Goal: Task Accomplishment & Management: Complete application form

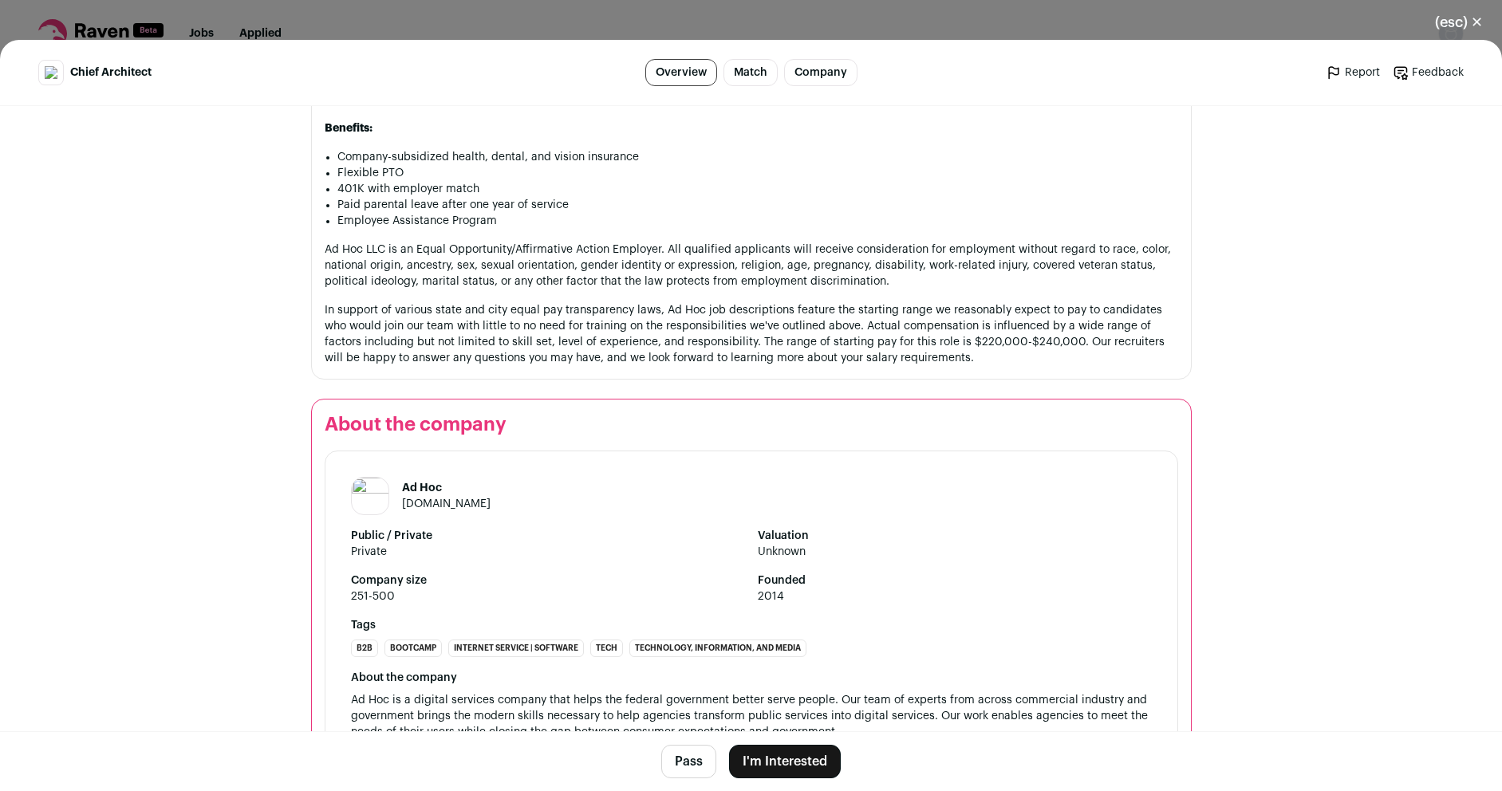
scroll to position [2400, 0]
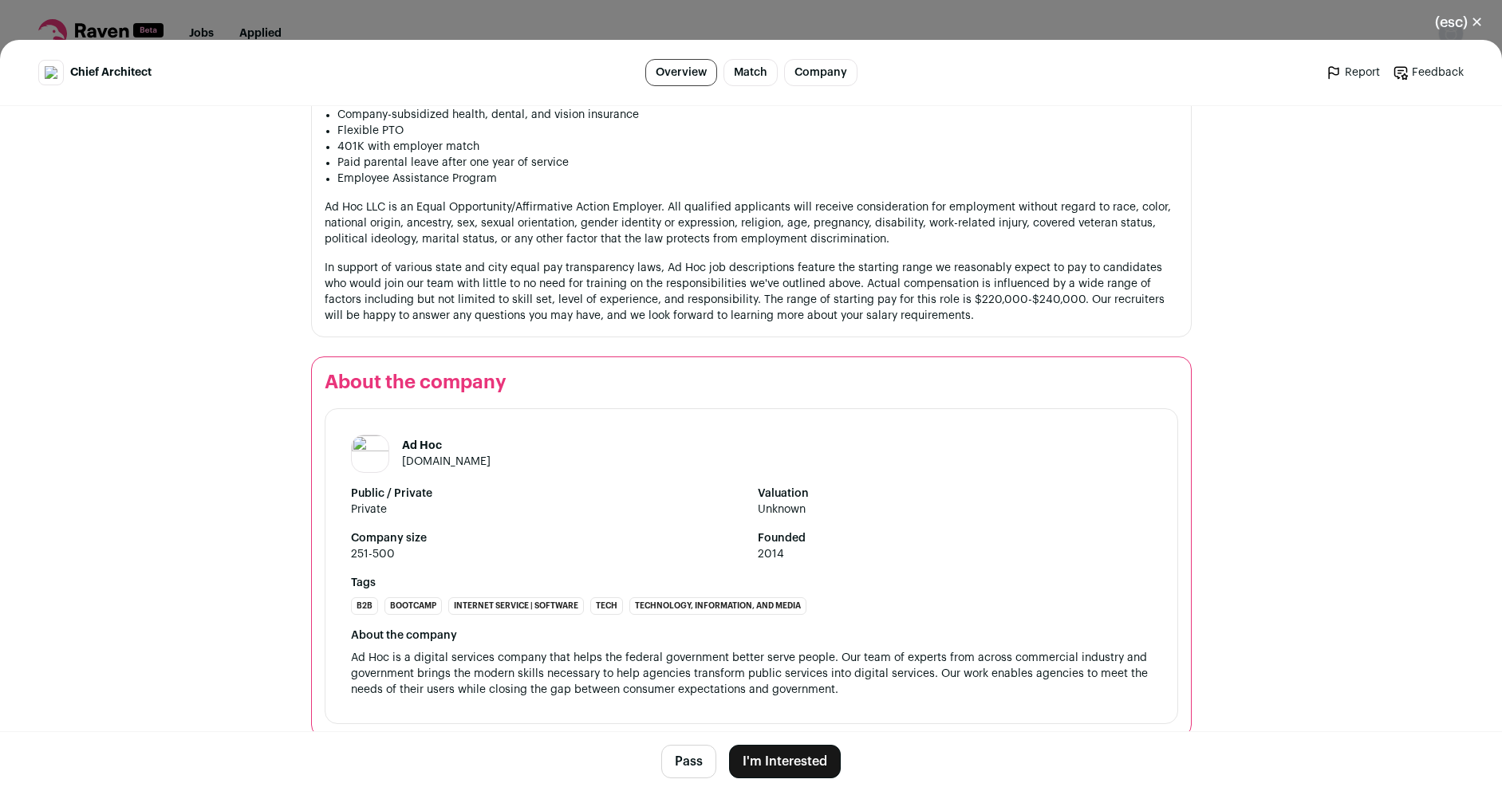
click at [774, 758] on button "I'm Interested" at bounding box center [785, 761] width 112 height 33
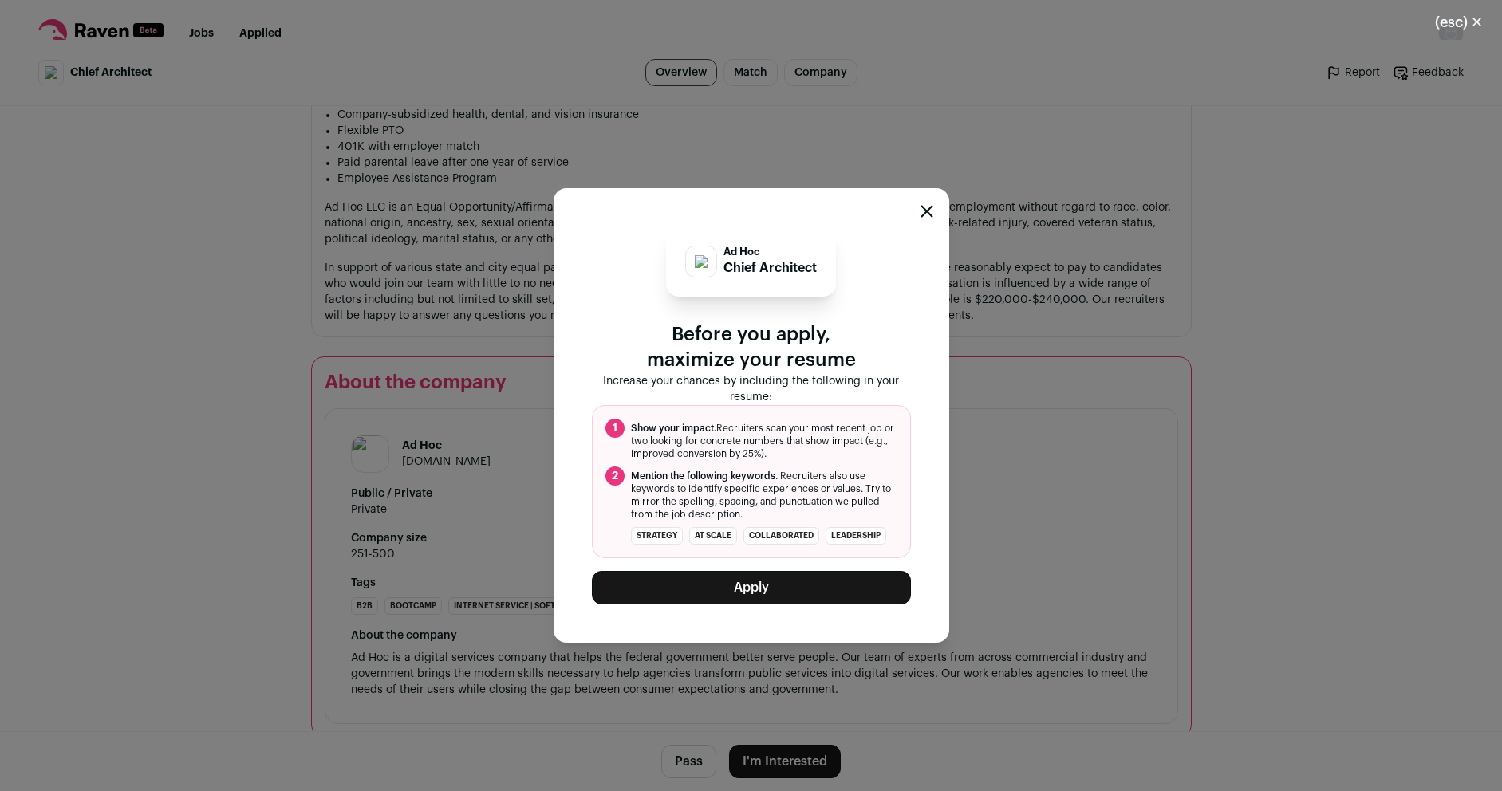
click at [764, 604] on button "Apply" at bounding box center [751, 587] width 319 height 33
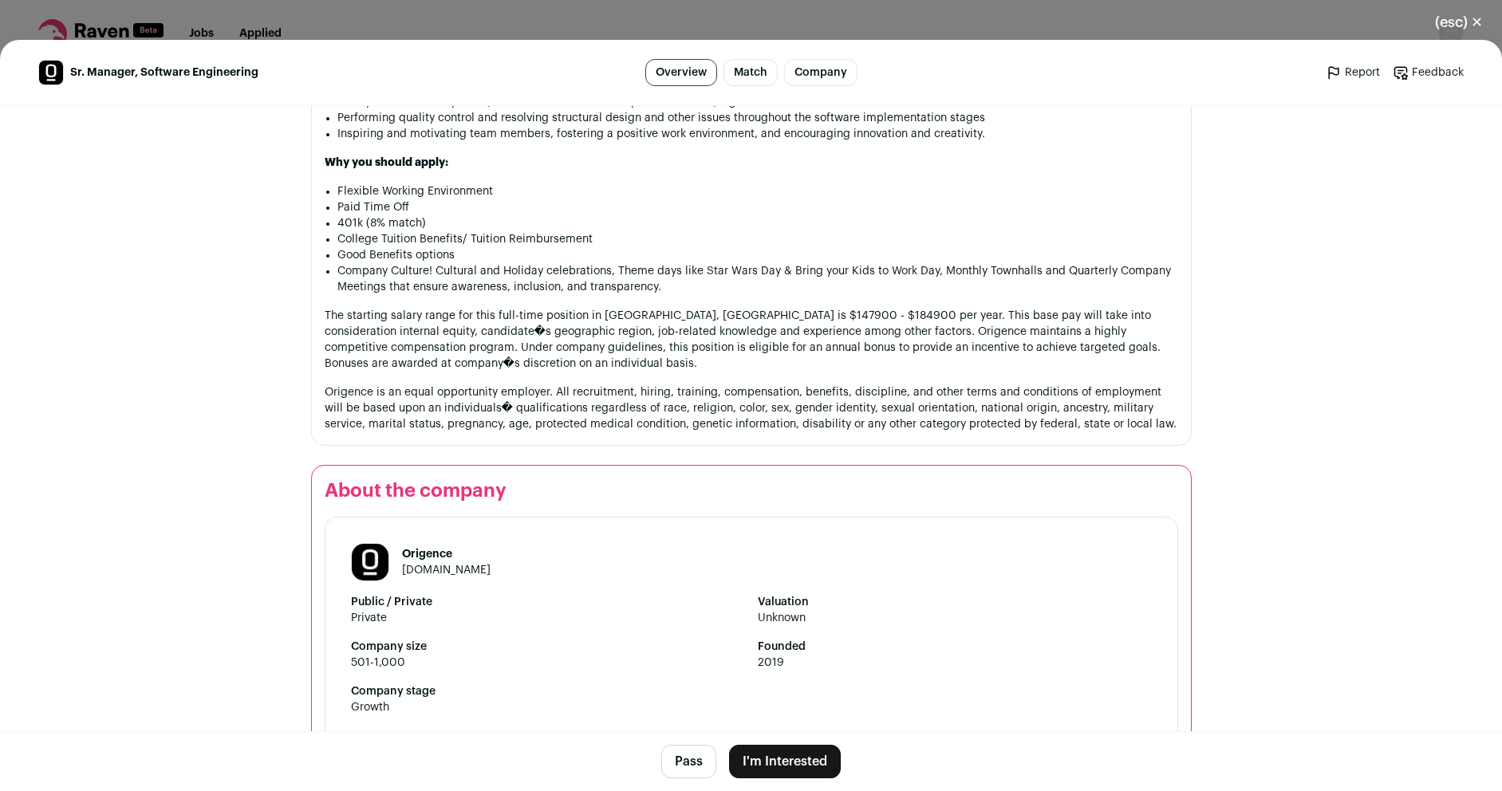
scroll to position [2021, 0]
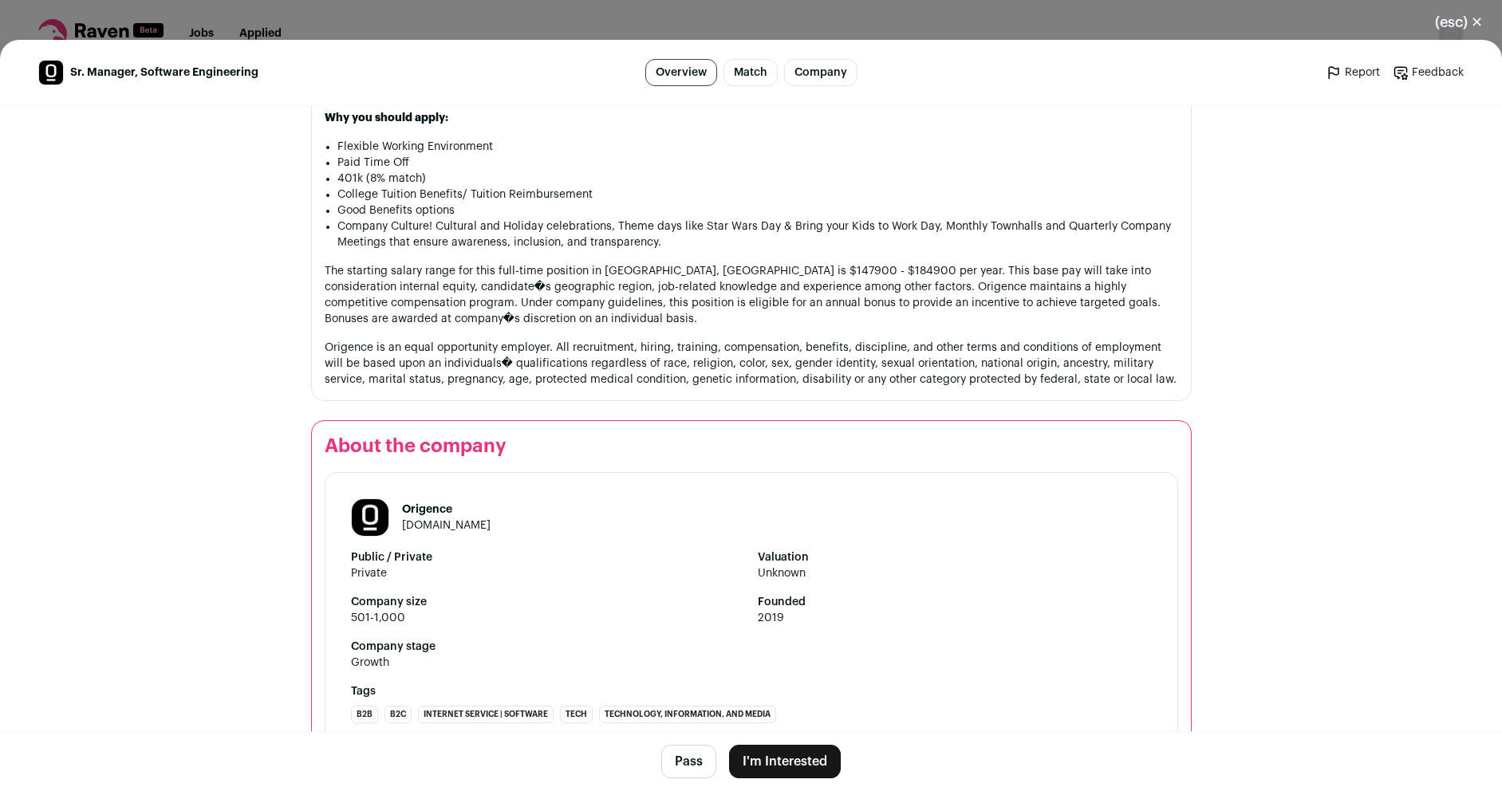
click at [780, 759] on button "I'm Interested" at bounding box center [785, 761] width 112 height 33
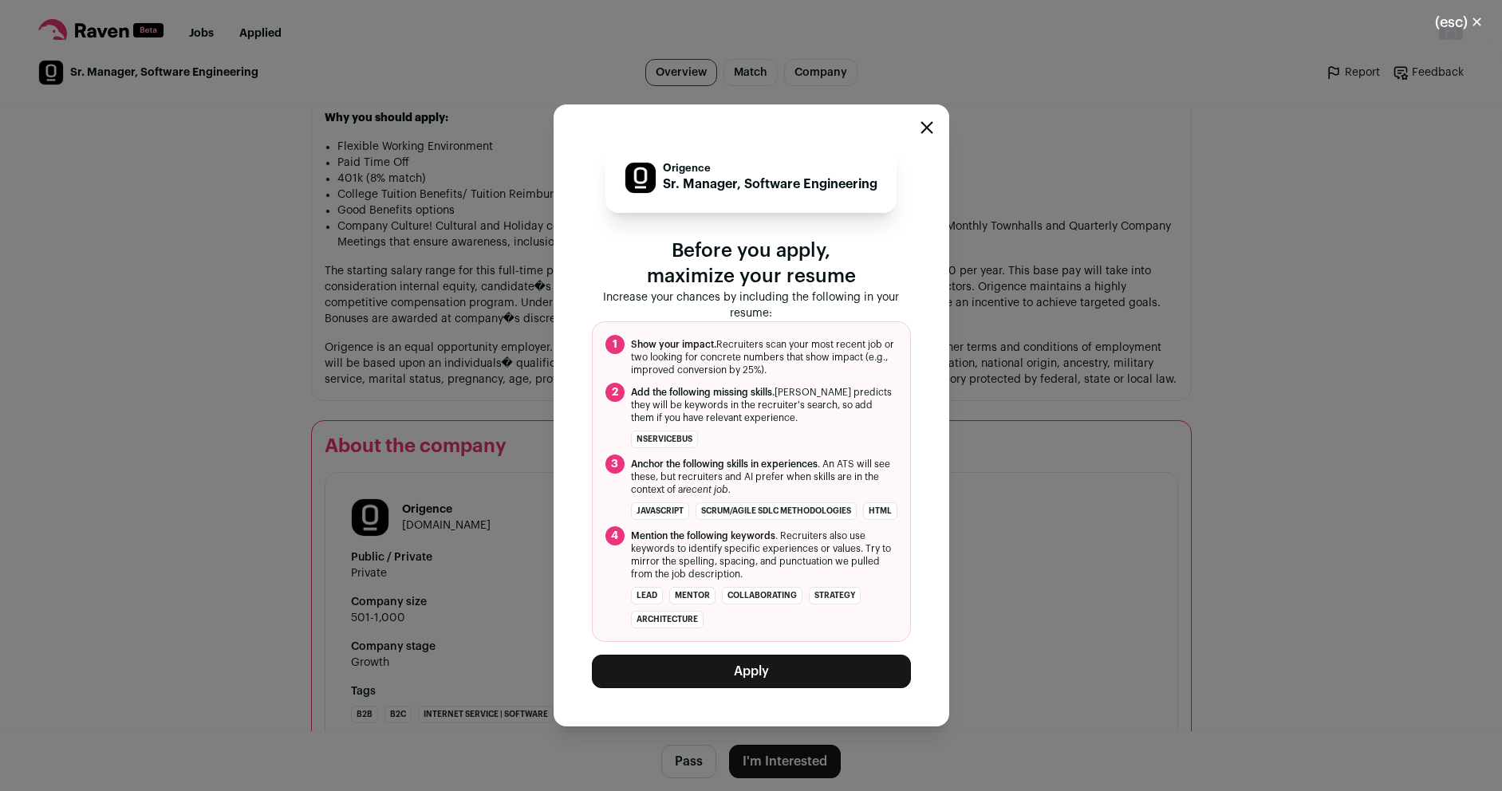
click at [760, 682] on button "Apply" at bounding box center [751, 671] width 319 height 33
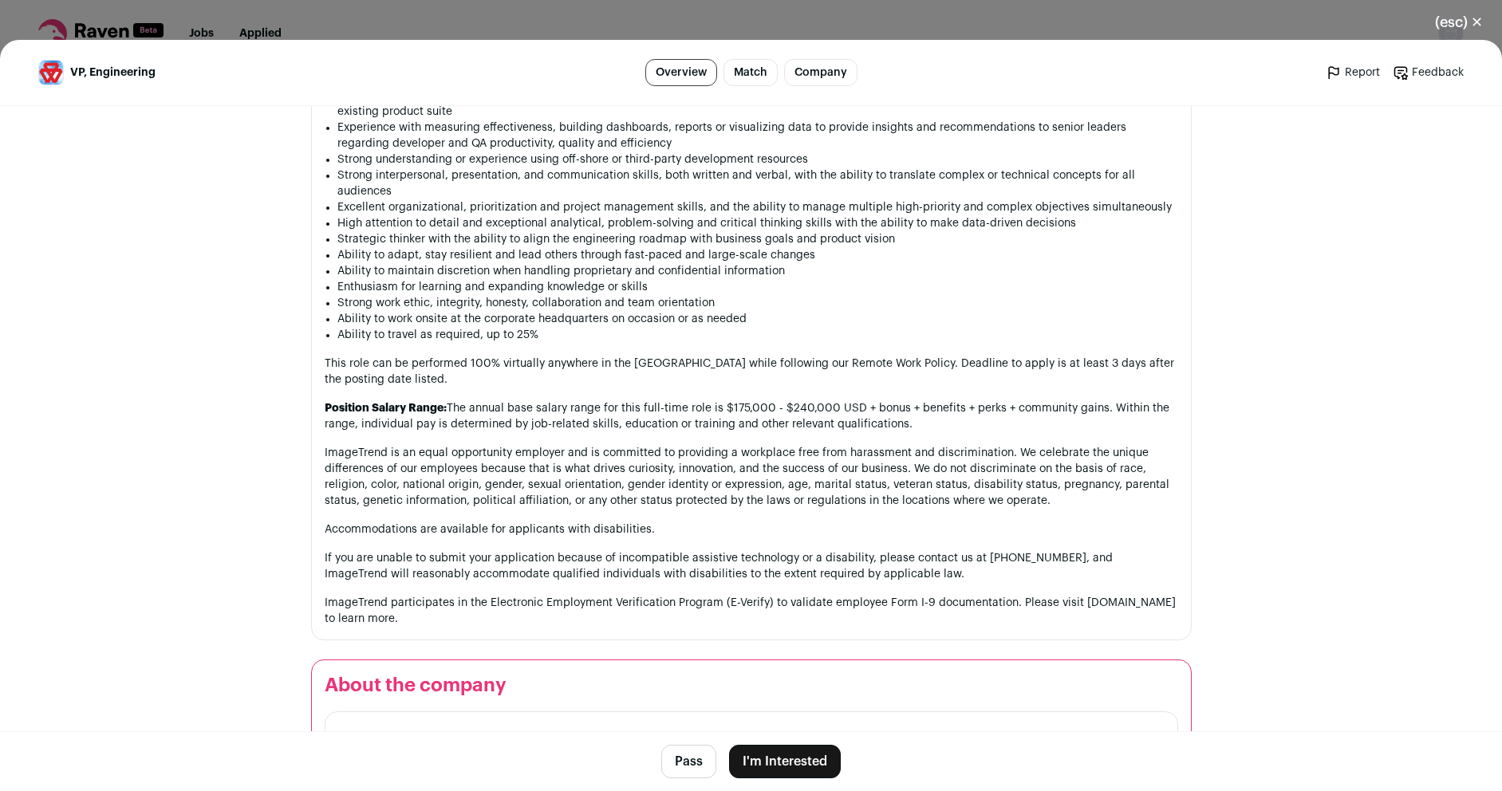
scroll to position [1914, 0]
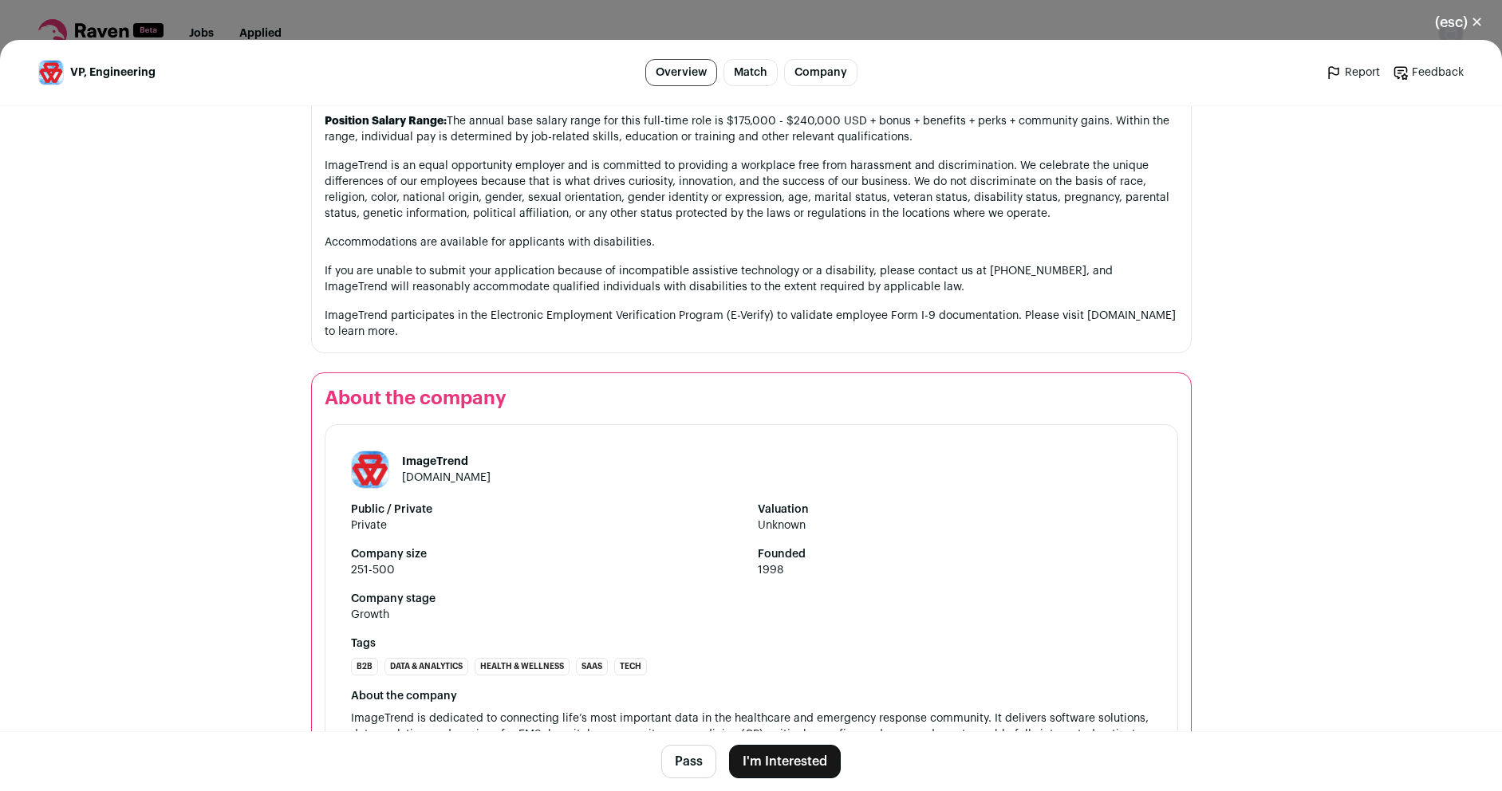
click at [756, 758] on button "I'm Interested" at bounding box center [785, 761] width 112 height 33
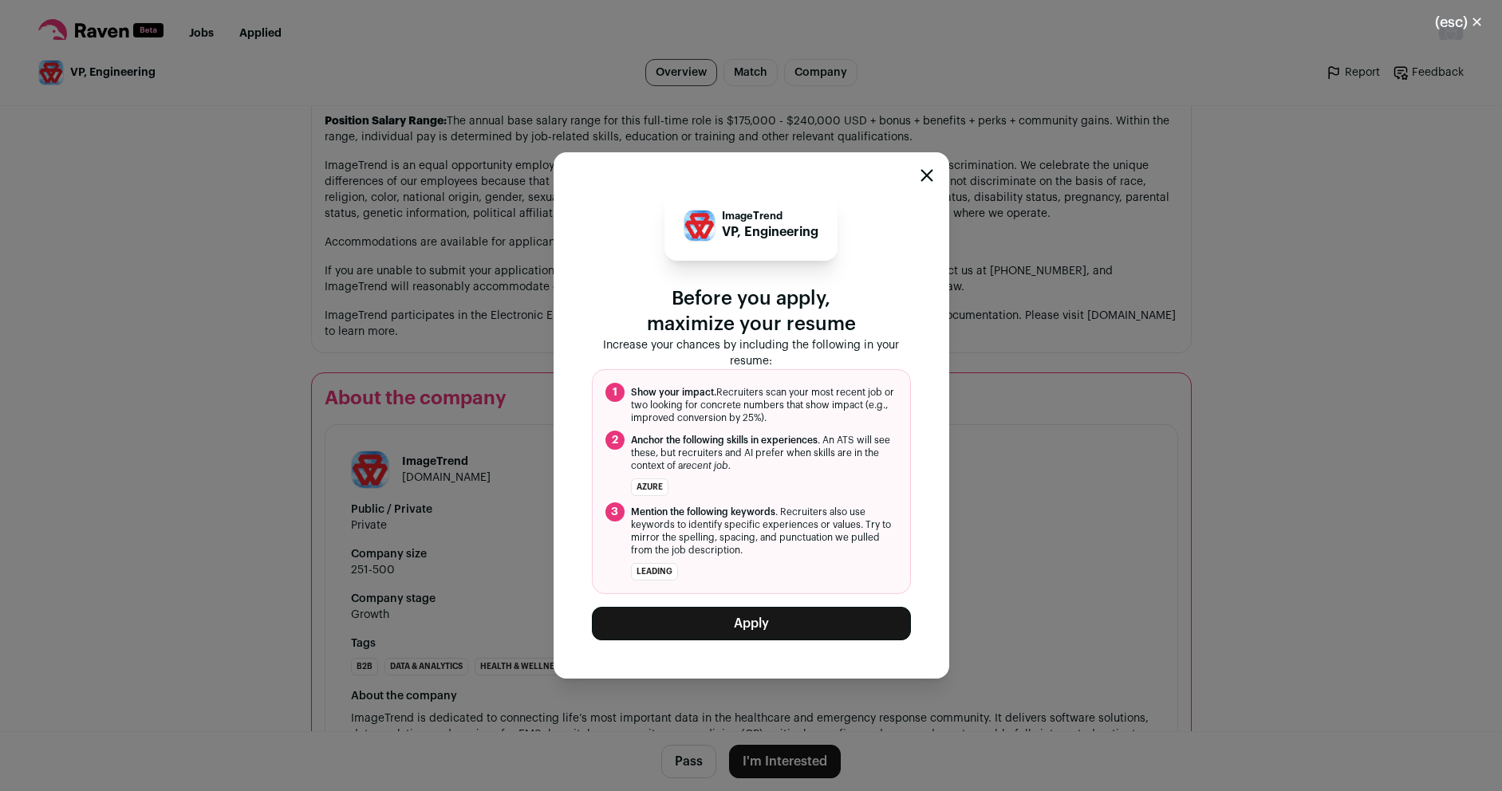
click at [749, 628] on button "Apply" at bounding box center [751, 623] width 319 height 33
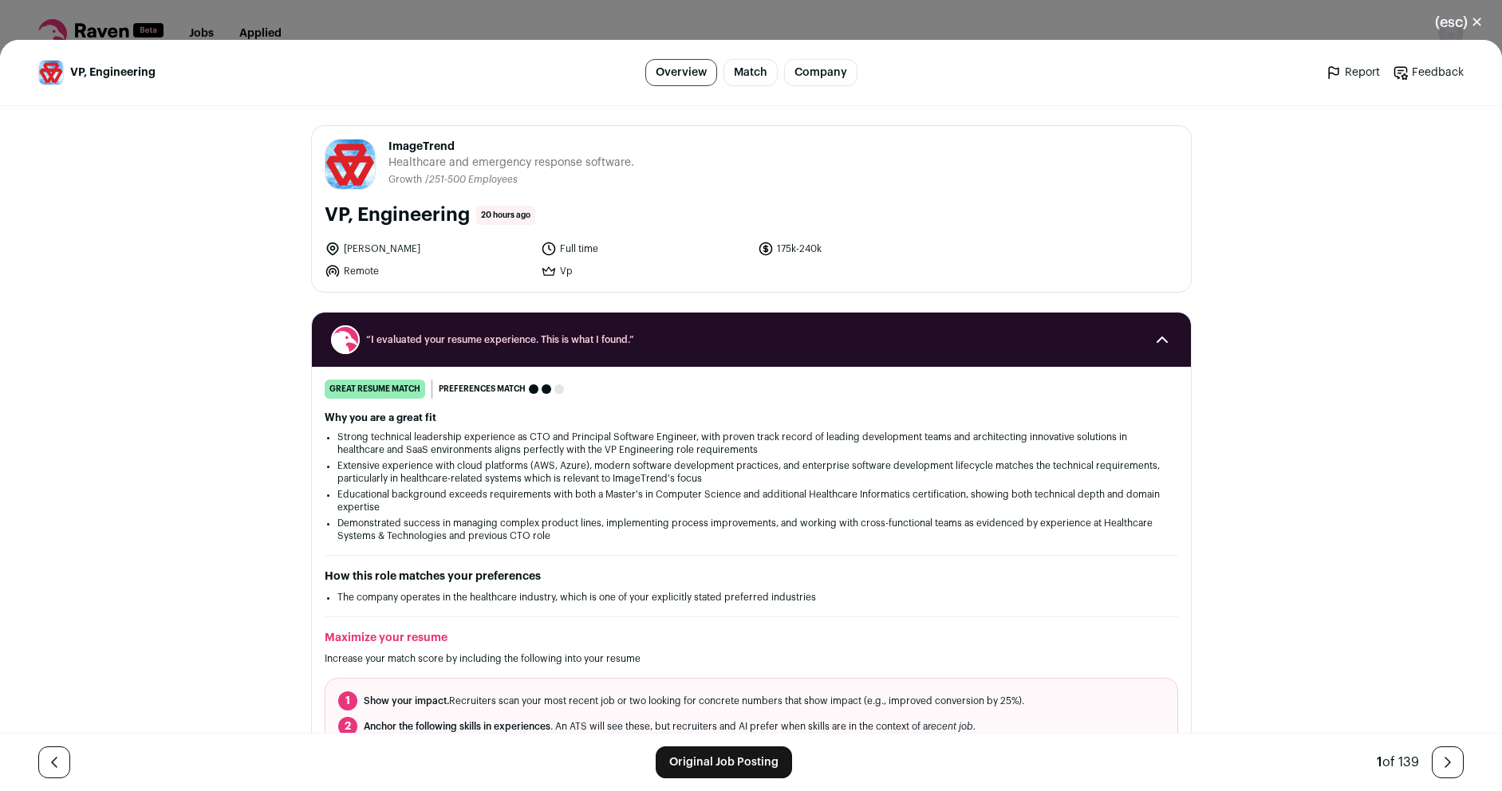
drag, startPoint x: 818, startPoint y: 242, endPoint x: 775, endPoint y: 240, distance: 43.1
click at [775, 240] on div "ImageTrend imagetrend.com Public / Private Private Valuation Unknown Company si…" at bounding box center [751, 209] width 879 height 166
drag, startPoint x: 771, startPoint y: 246, endPoint x: 817, endPoint y: 244, distance: 45.5
click at [817, 244] on li "175k-240k" at bounding box center [861, 249] width 207 height 16
drag, startPoint x: 771, startPoint y: 248, endPoint x: 817, endPoint y: 248, distance: 46.3
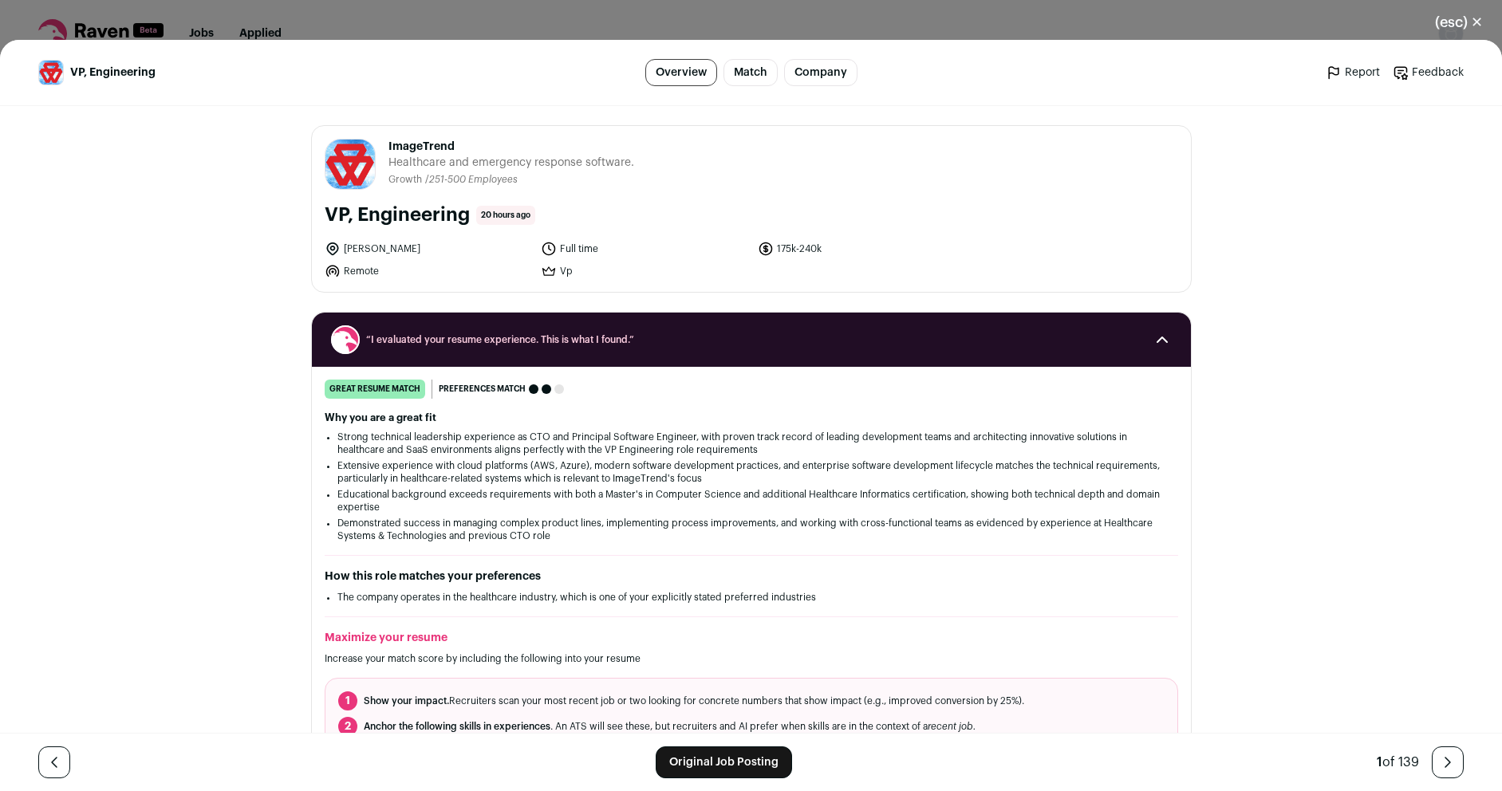
click at [817, 248] on li "175k-240k" at bounding box center [861, 249] width 207 height 16
drag, startPoint x: 770, startPoint y: 245, endPoint x: 814, endPoint y: 245, distance: 43.9
click at [814, 245] on li "175k-240k" at bounding box center [861, 249] width 207 height 16
copy li "175k-240k"
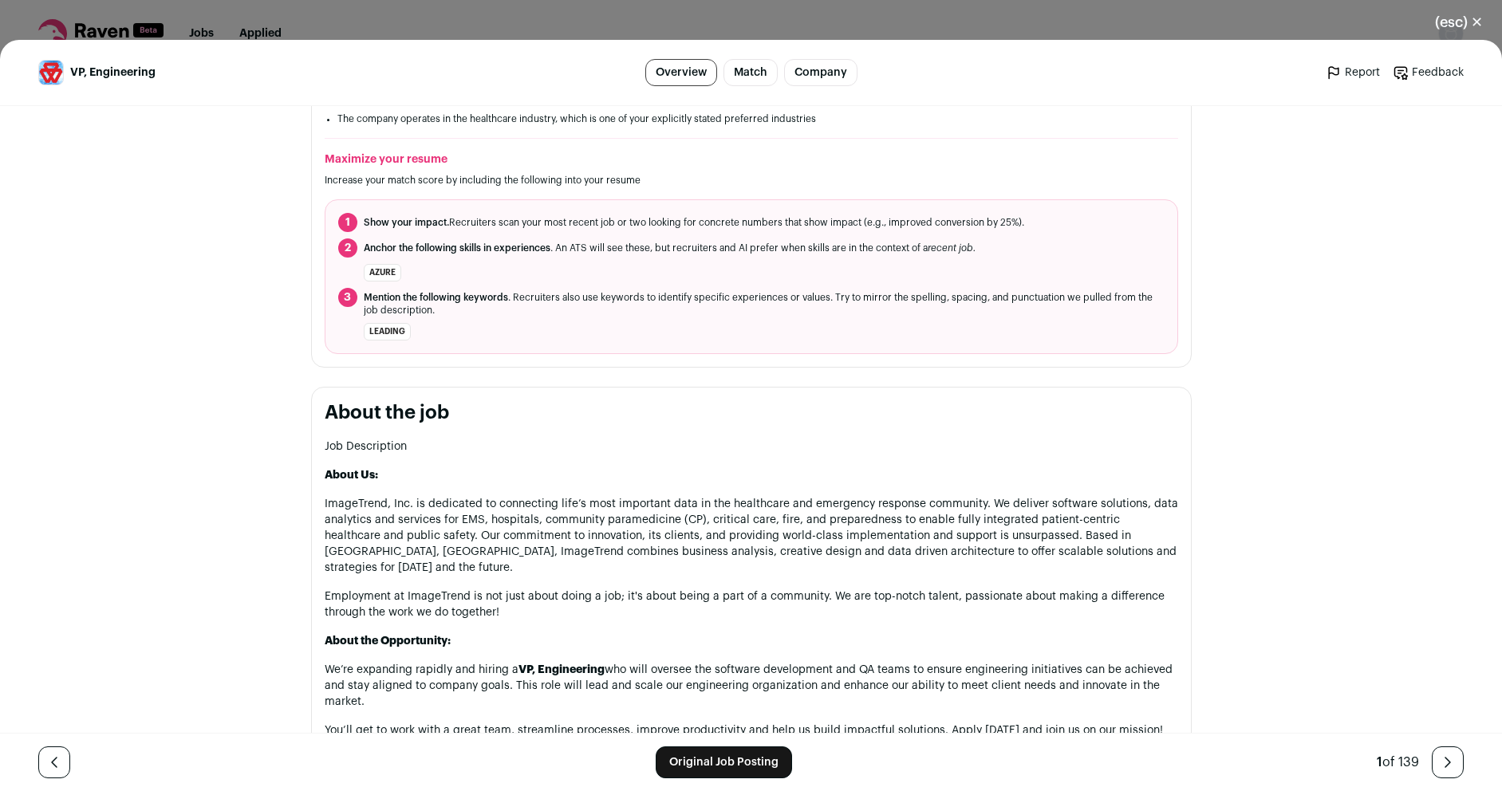
scroll to position [670, 0]
